Goal: Task Accomplishment & Management: Manage account settings

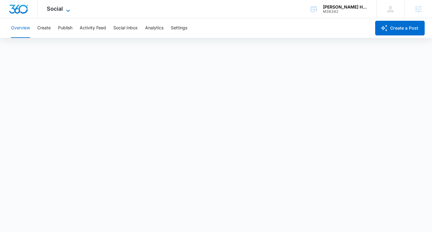
click at [62, 10] on span "Social" at bounding box center [55, 8] width 16 height 6
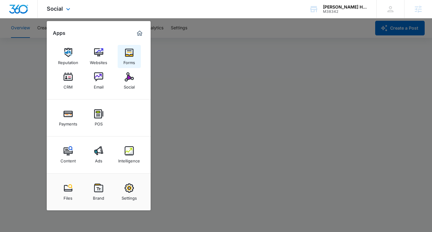
click at [130, 53] on img at bounding box center [129, 52] width 9 height 9
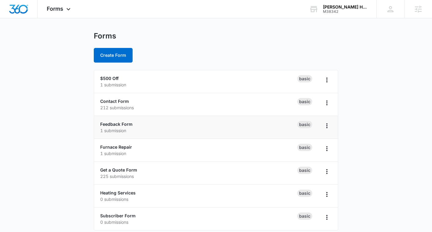
scroll to position [12, 0]
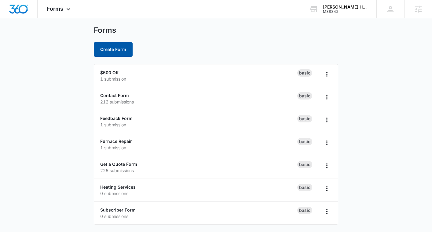
click at [114, 49] on button "Create Form" at bounding box center [113, 49] width 39 height 15
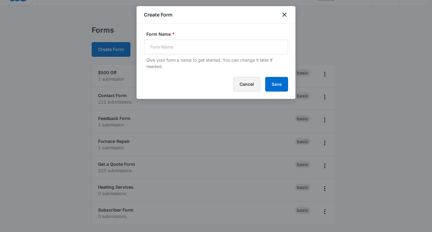
click at [242, 86] on button "Cancel" at bounding box center [246, 84] width 27 height 15
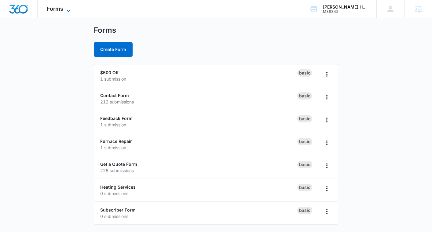
click at [58, 10] on span "Forms" at bounding box center [55, 8] width 16 height 6
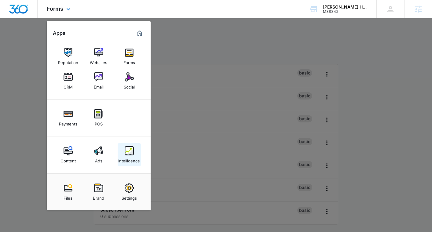
click at [128, 145] on link "Intelligence" at bounding box center [129, 154] width 23 height 23
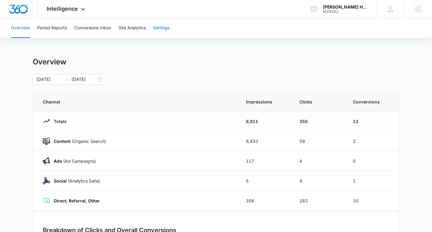
click at [162, 27] on button "Settings" at bounding box center [161, 28] width 16 height 20
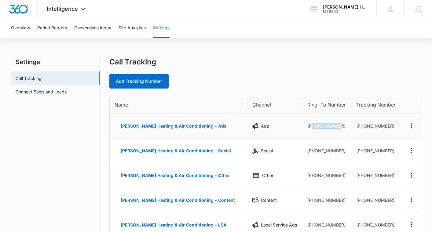
drag, startPoint x: 324, startPoint y: 125, endPoint x: 304, endPoint y: 127, distance: 20.8
click at [304, 127] on td "+18009306266" at bounding box center [326, 126] width 49 height 25
